Goal: Information Seeking & Learning: Check status

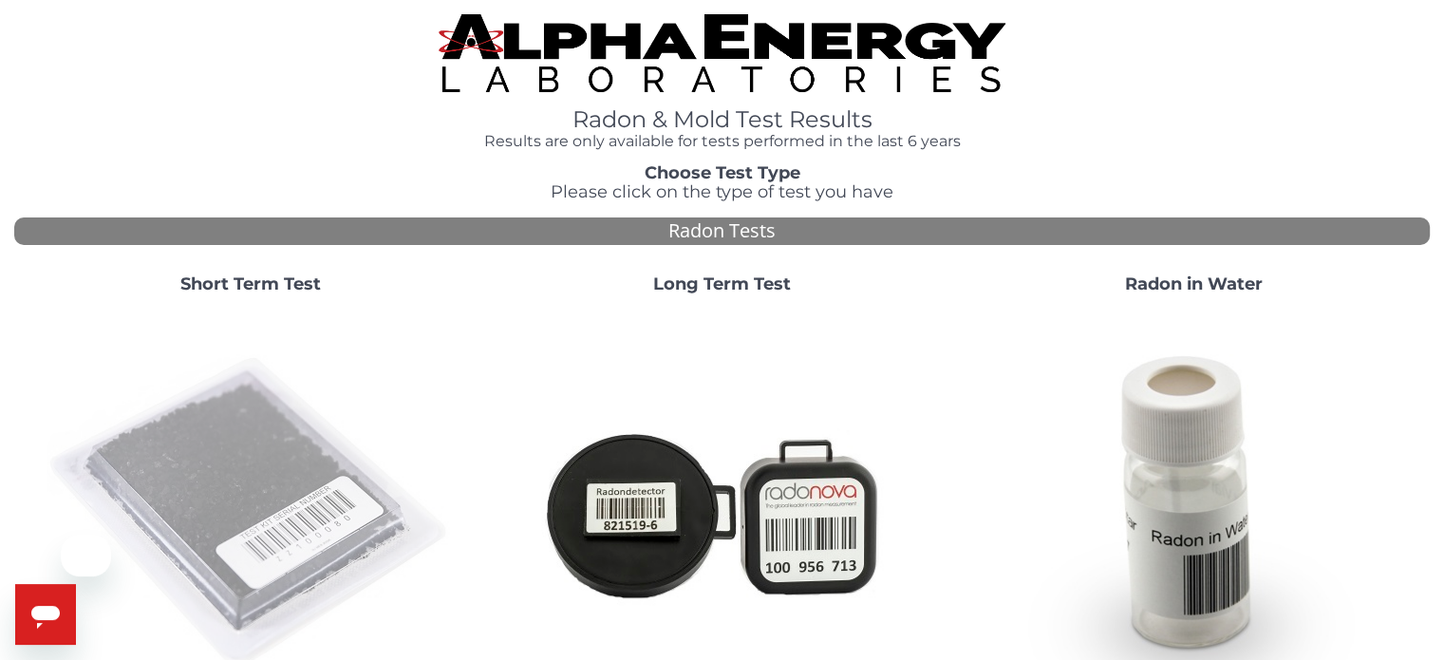
click at [282, 481] on img at bounding box center [251, 513] width 408 height 408
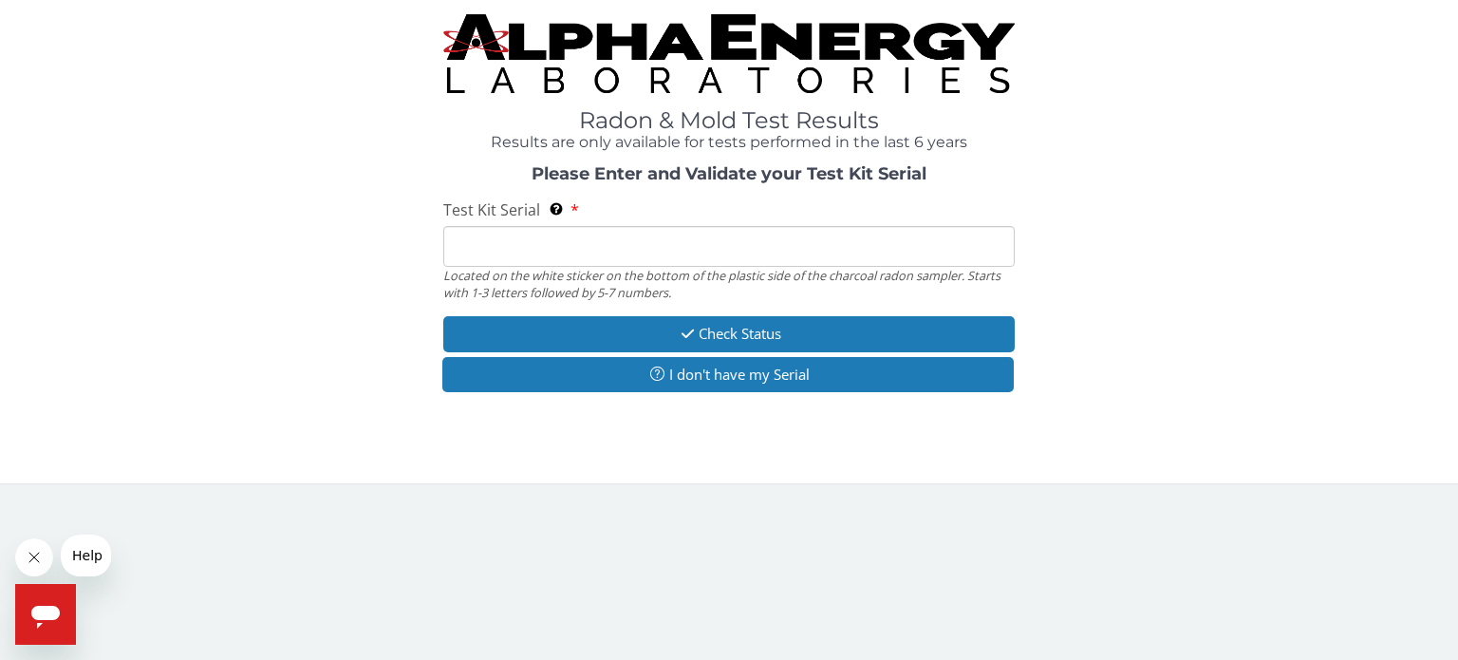
click at [518, 248] on input "Test Kit Serial Located on the white sticker on the bottom of the plastic side …" at bounding box center [729, 246] width 572 height 41
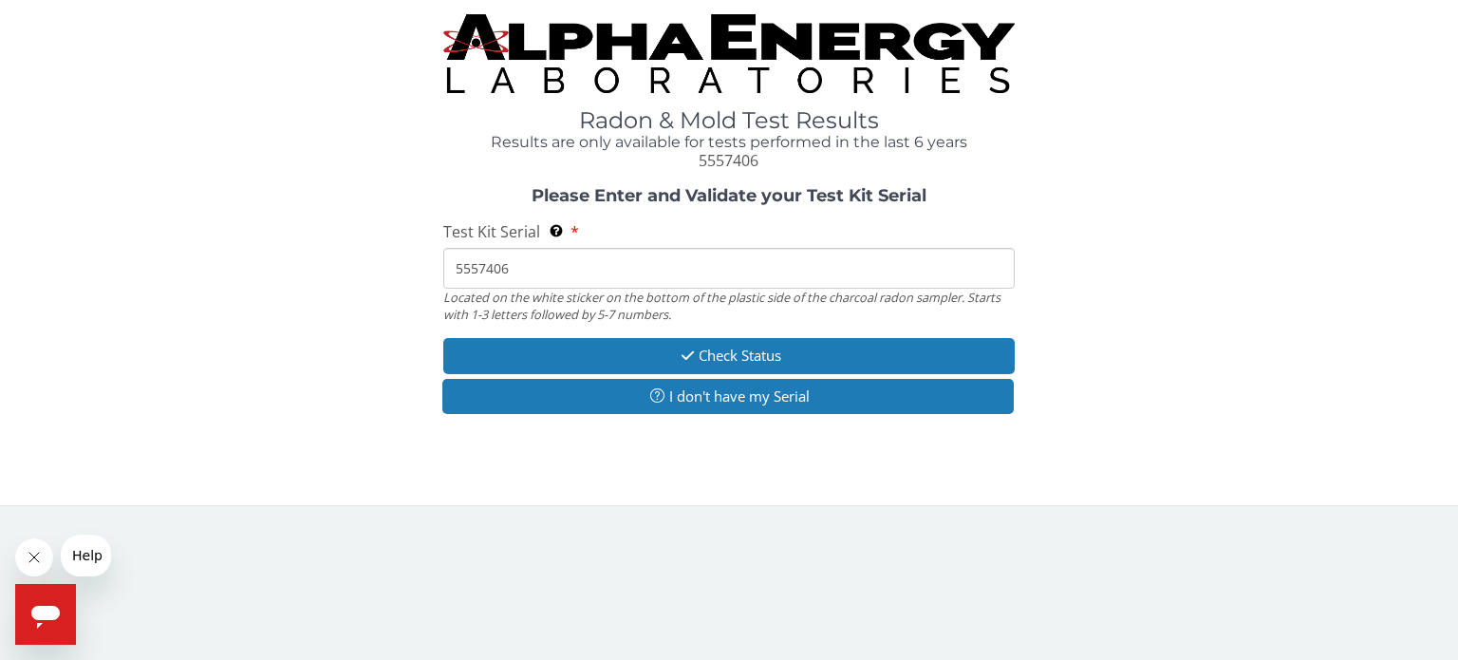
click at [465, 272] on input "5557406" at bounding box center [729, 268] width 572 height 41
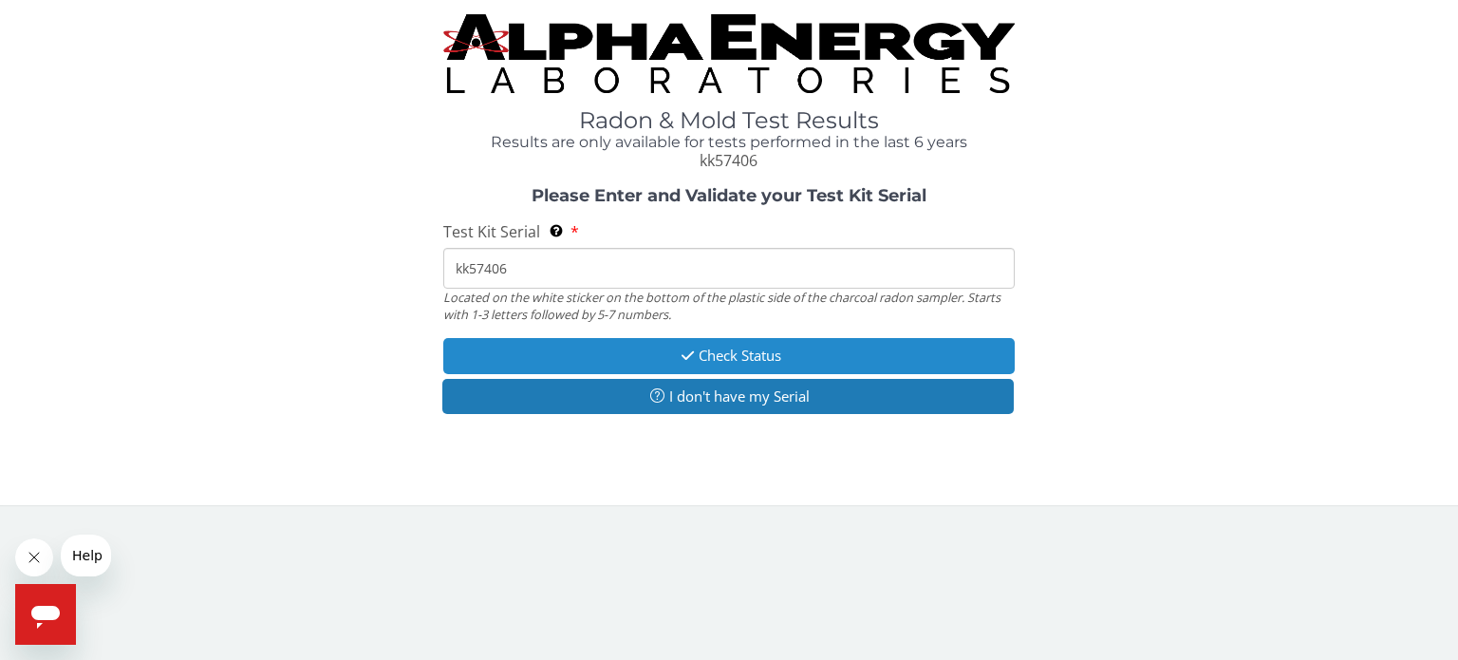
type input "kk57406"
click at [718, 353] on button "Check Status" at bounding box center [729, 355] width 572 height 35
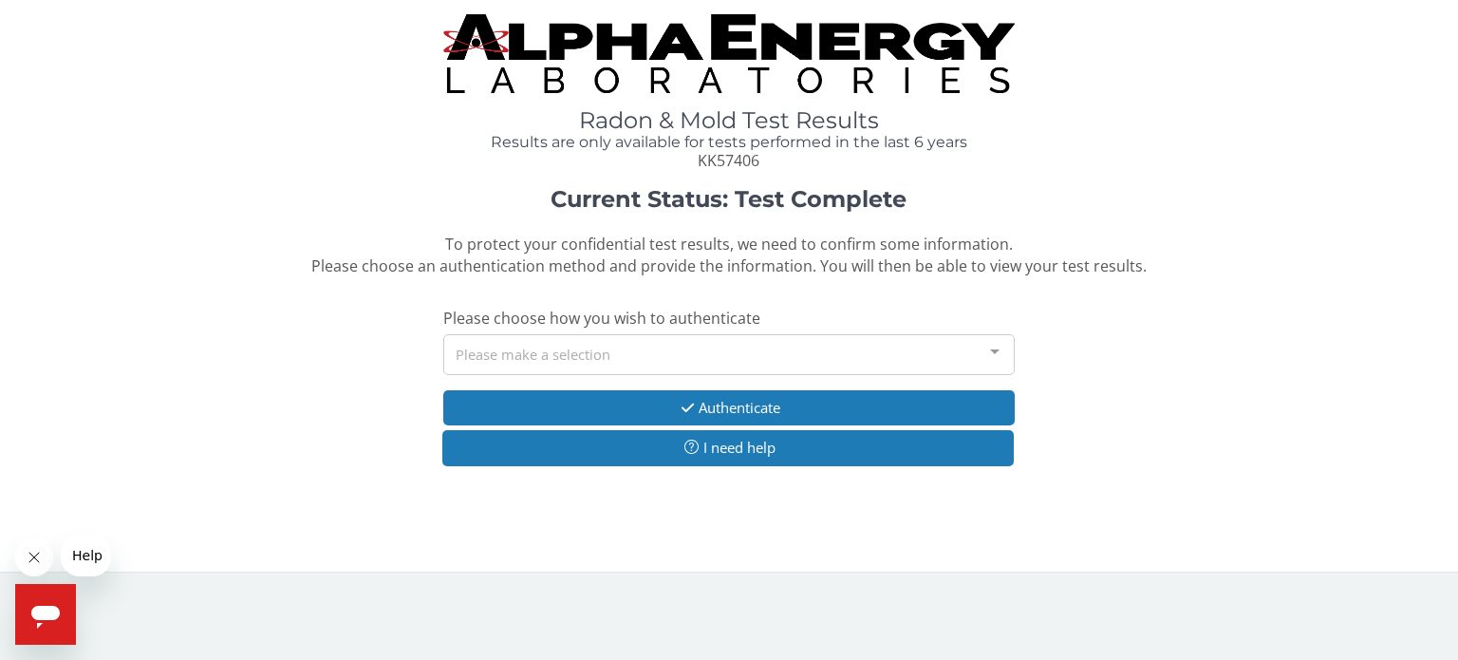
click at [718, 353] on div "Please make a selection" at bounding box center [729, 354] width 572 height 41
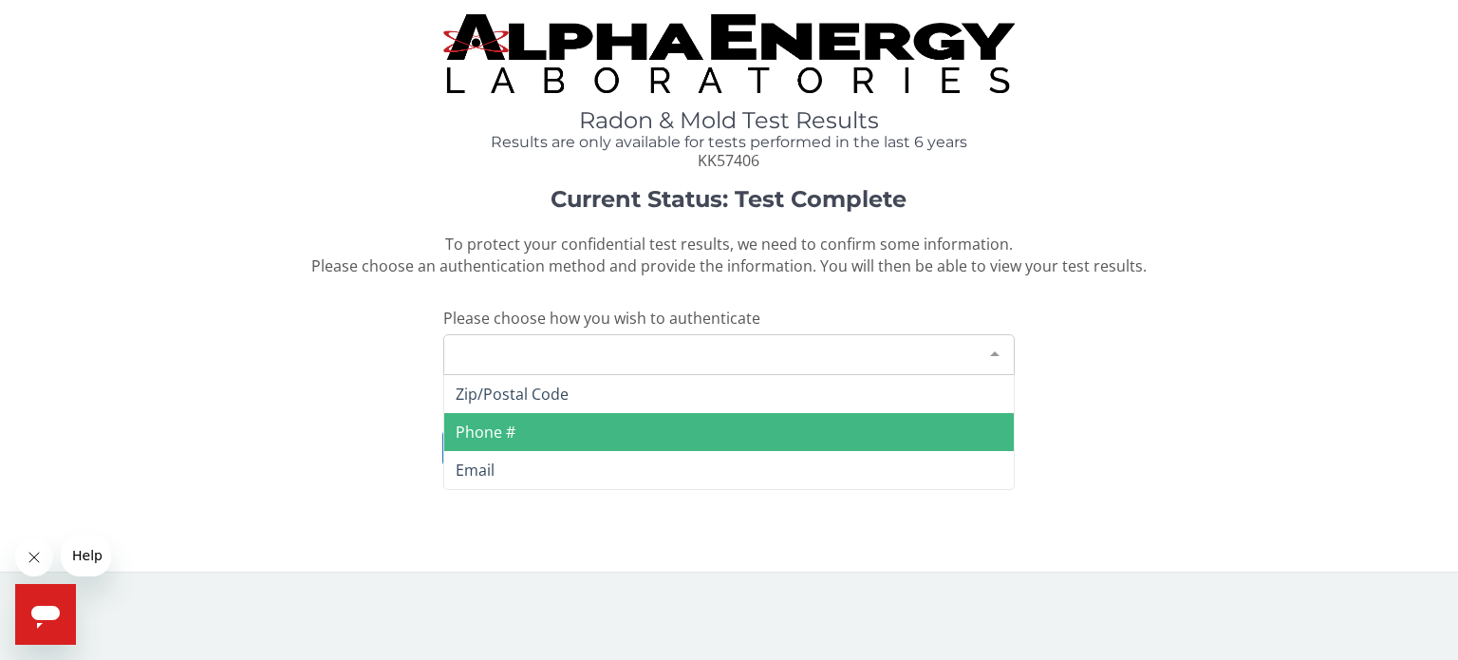
click at [539, 425] on span "Phone #" at bounding box center [729, 432] width 570 height 38
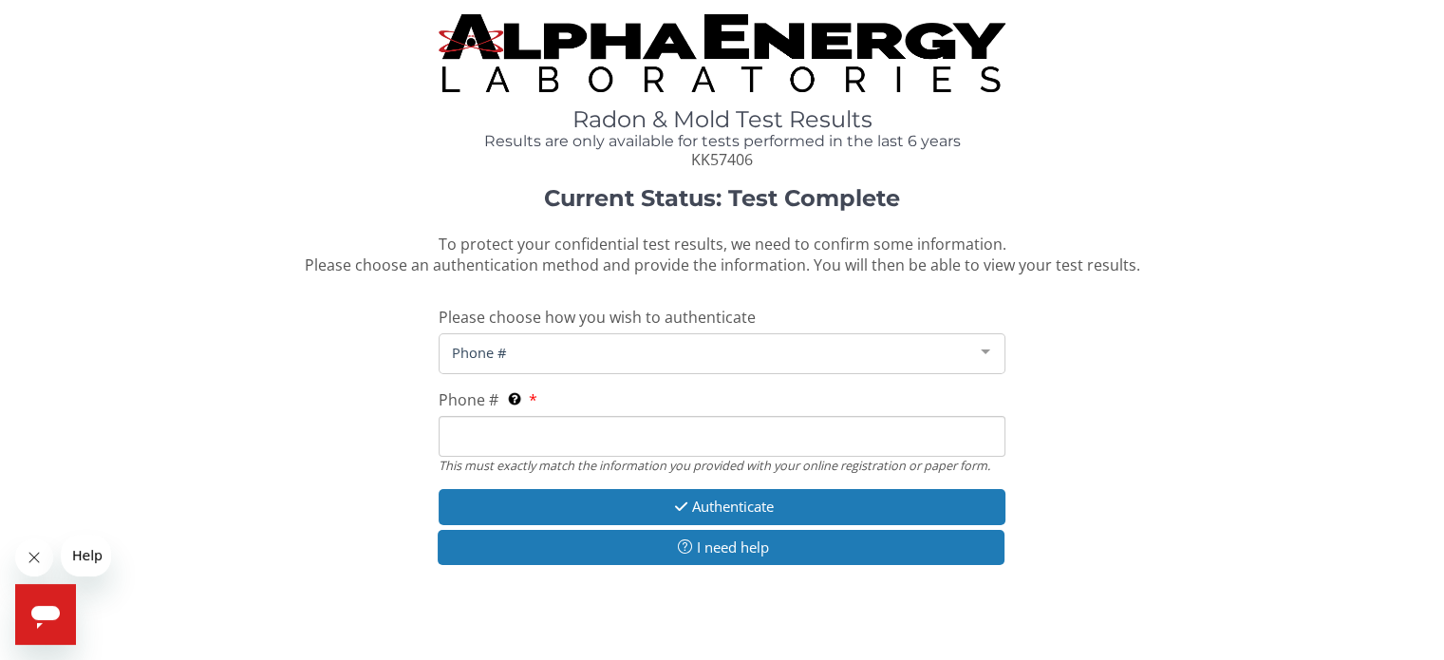
click at [558, 428] on input "Phone # This must exactly match the information you provided with your online r…" at bounding box center [722, 436] width 566 height 41
type input "[PHONE_NUMBER]"
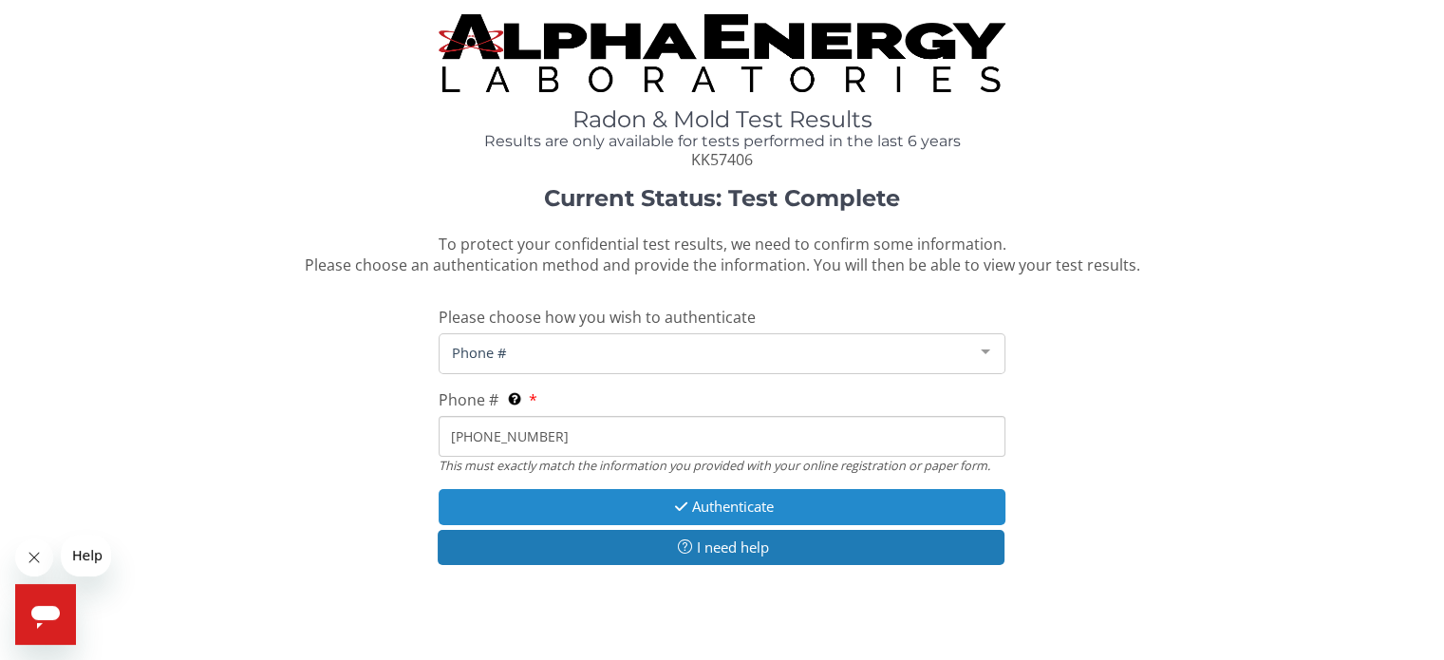
click at [722, 504] on button "Authenticate" at bounding box center [722, 506] width 566 height 35
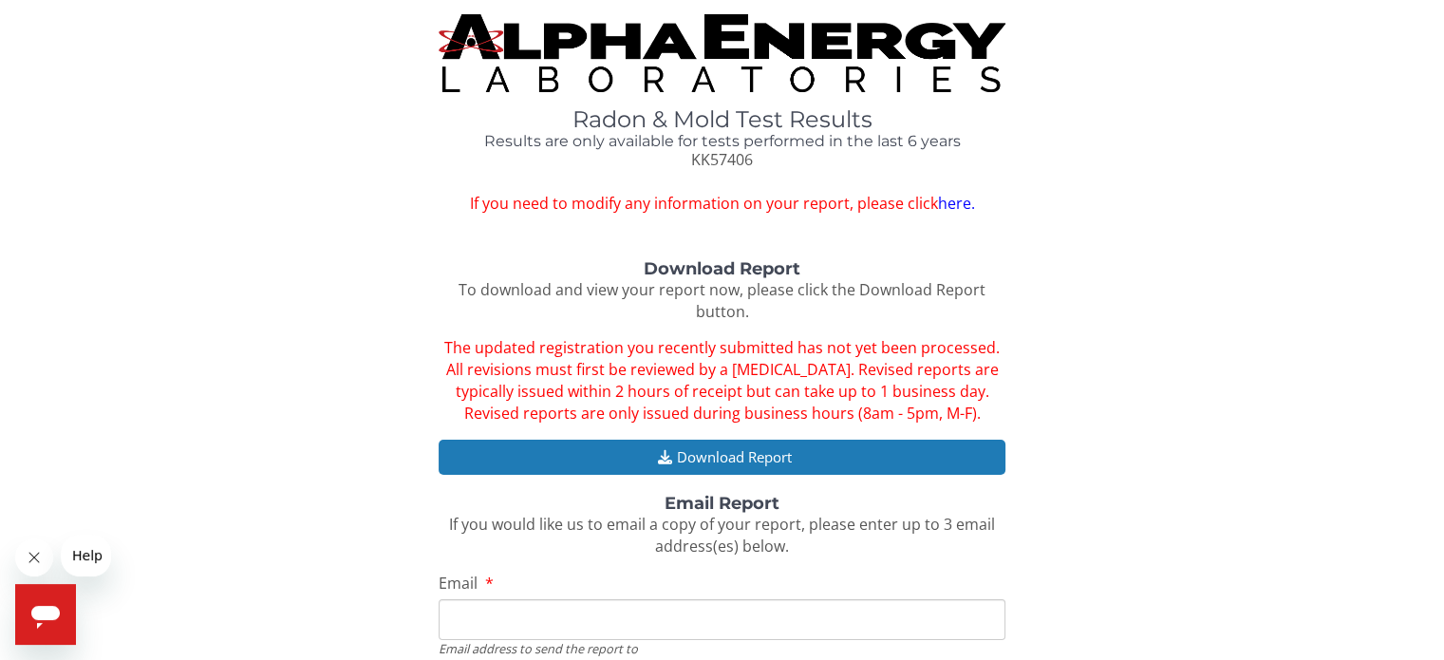
scroll to position [285, 0]
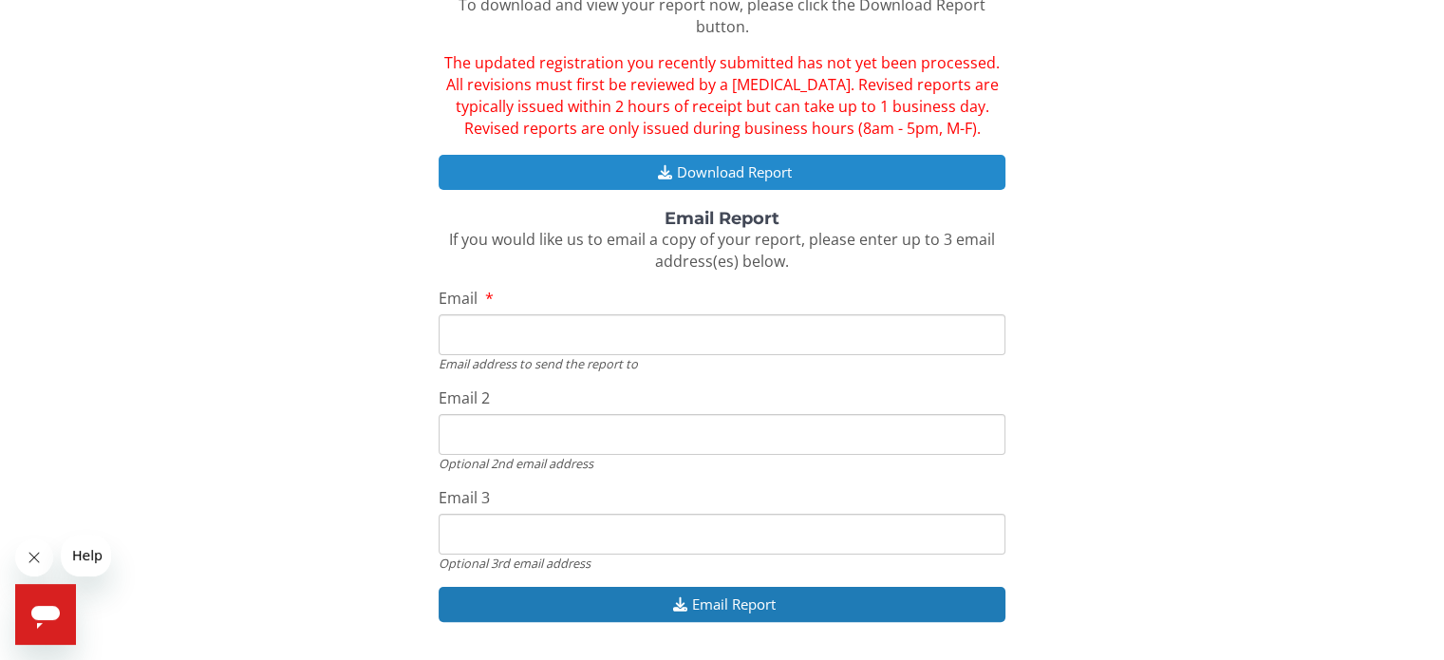
click at [737, 177] on button "Download Report" at bounding box center [722, 172] width 566 height 35
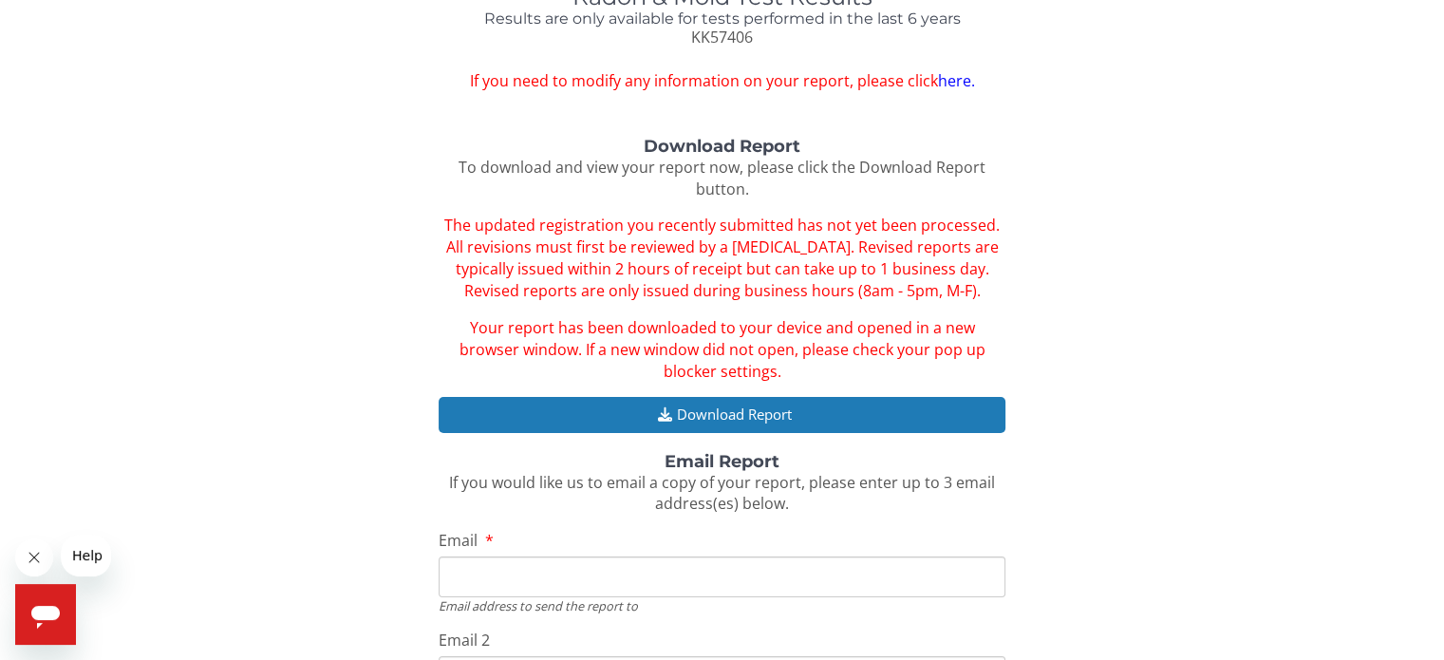
scroll to position [0, 0]
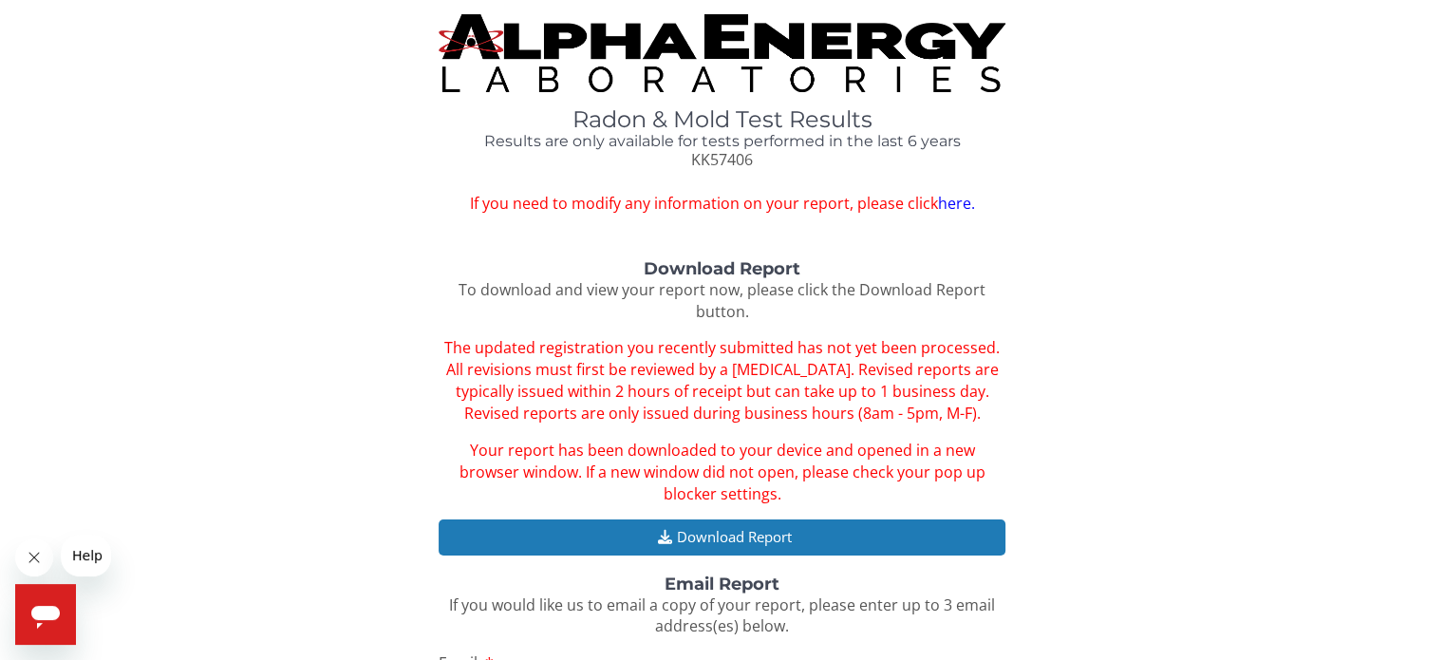
click at [956, 206] on link "here." at bounding box center [955, 203] width 37 height 21
